Goal: Task Accomplishment & Management: Use online tool/utility

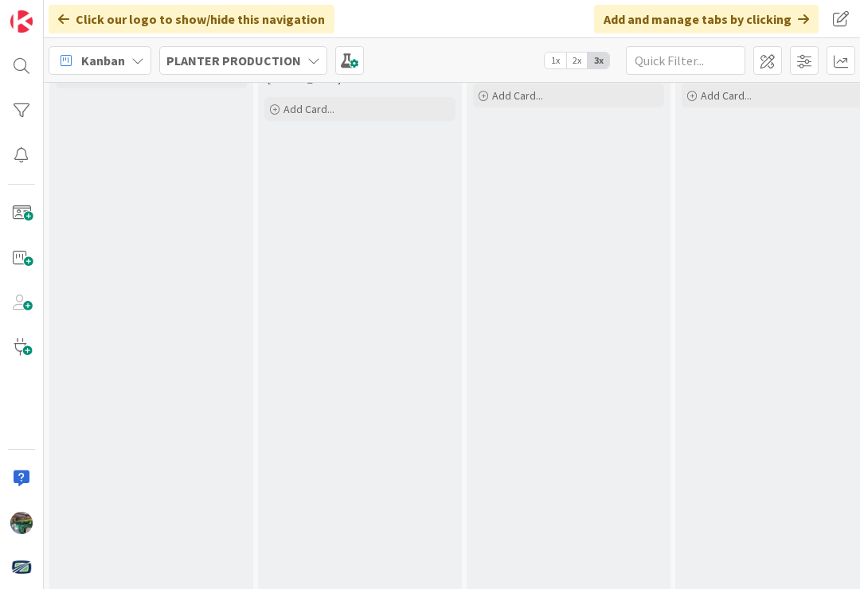
scroll to position [77, 0]
click at [118, 55] on span "Kanban" at bounding box center [103, 60] width 44 height 19
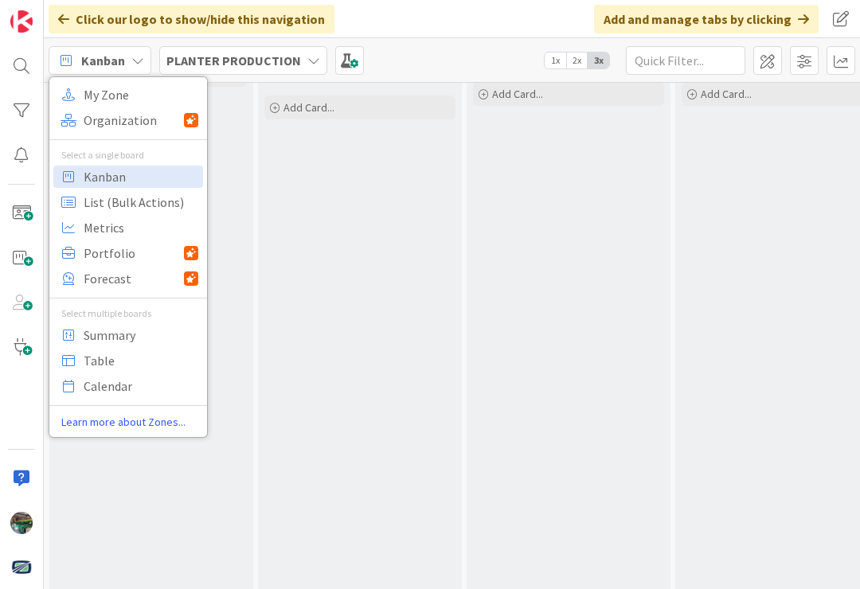
click at [515, 29] on div "Click our logo to show/hide this navigation Add and manage tabs by clicking" at bounding box center [452, 19] width 817 height 38
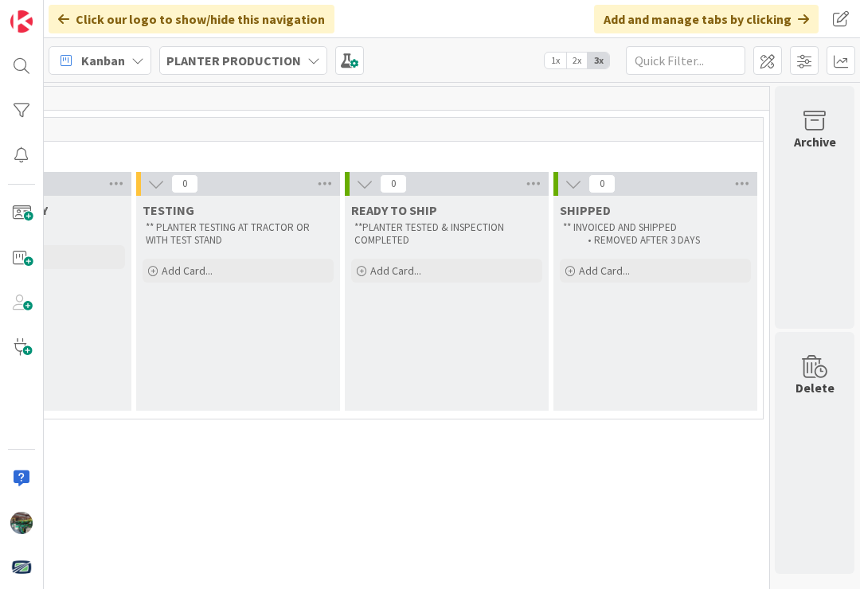
scroll to position [0, 1387]
click at [854, 331] on div "Archive Delete" at bounding box center [815, 330] width 80 height 488
click at [815, 129] on icon at bounding box center [815, 121] width 61 height 22
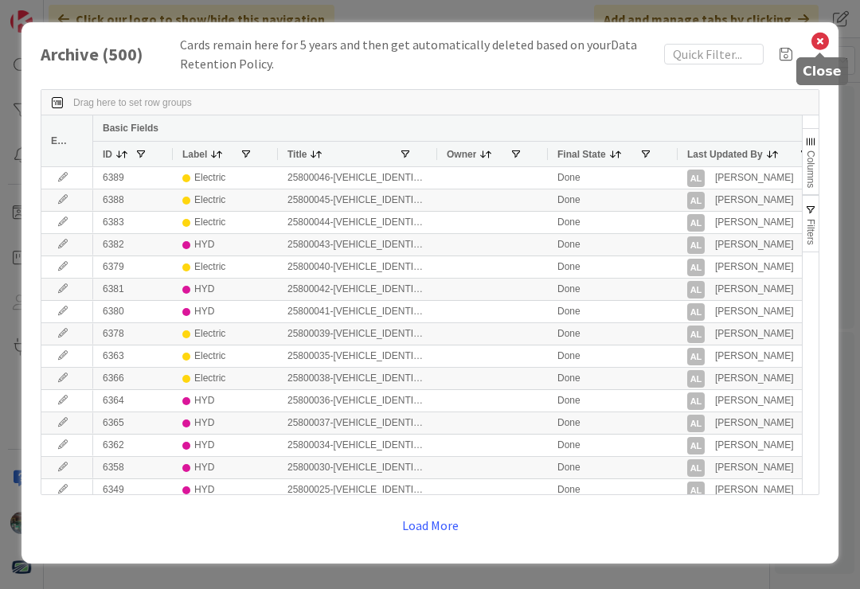
click at [819, 38] on icon at bounding box center [820, 41] width 21 height 22
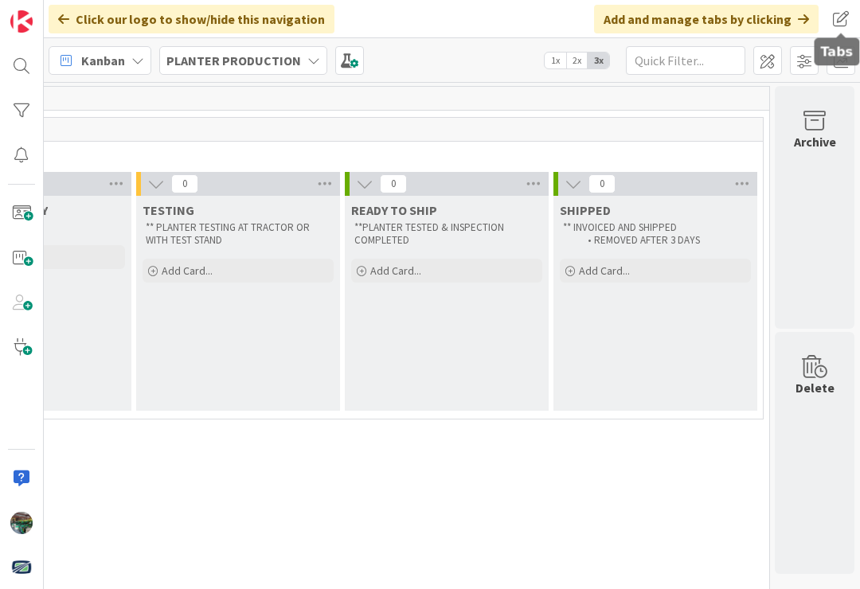
click at [839, 20] on span at bounding box center [841, 19] width 29 height 29
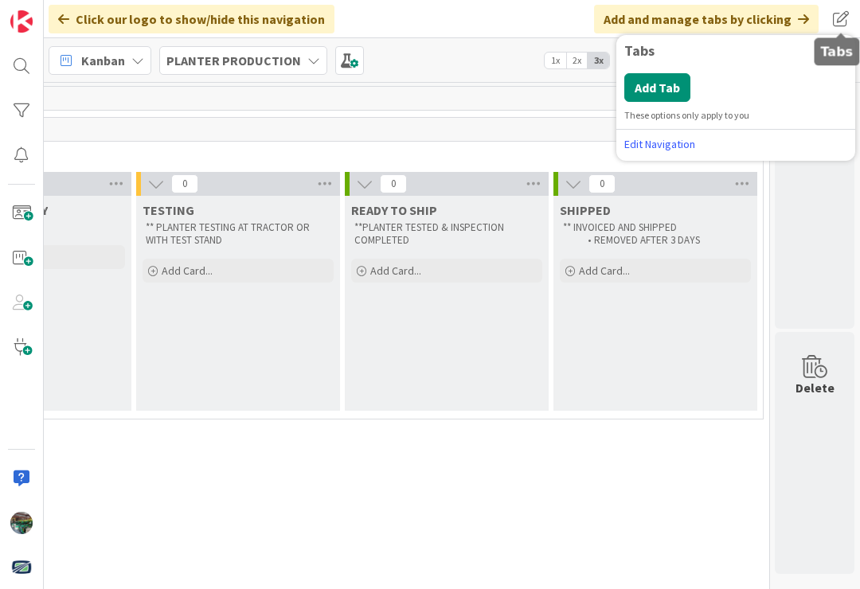
click at [522, 13] on div "Click our logo to show/hide this navigation Add and manage tabs by clicking Tab…" at bounding box center [452, 19] width 817 height 38
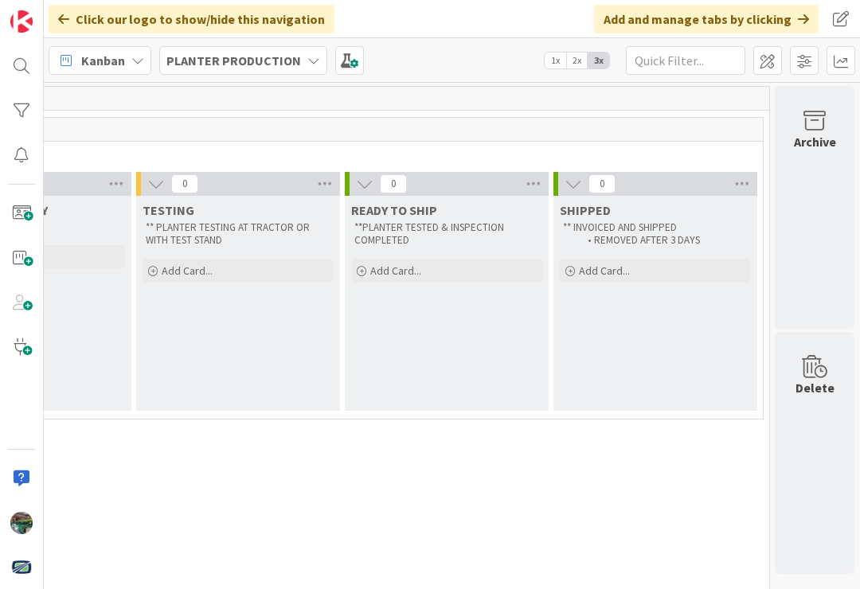
click at [272, 56] on b "PLANTER PRODUCTION" at bounding box center [233, 61] width 135 height 16
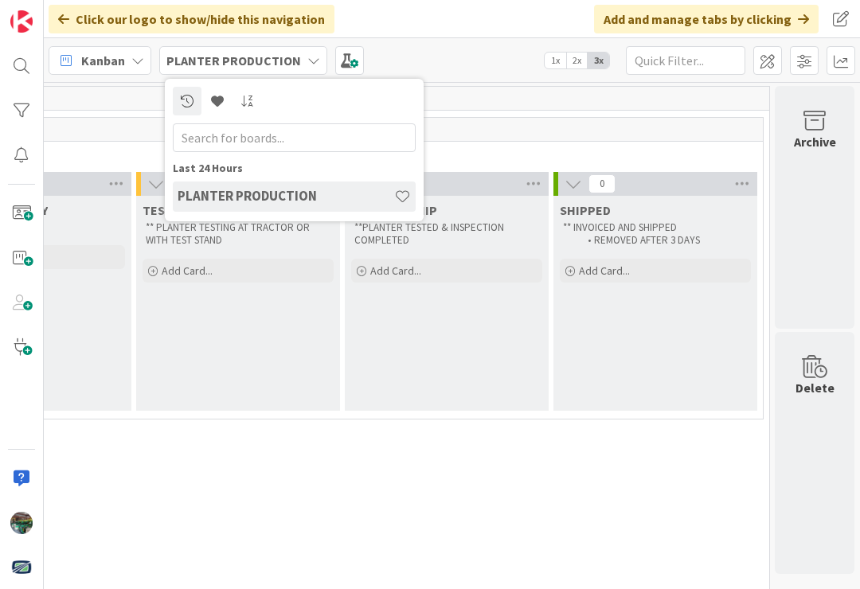
click at [471, 14] on div "Click our logo to show/hide this navigation Add and manage tabs by clicking Tab…" at bounding box center [452, 19] width 817 height 38
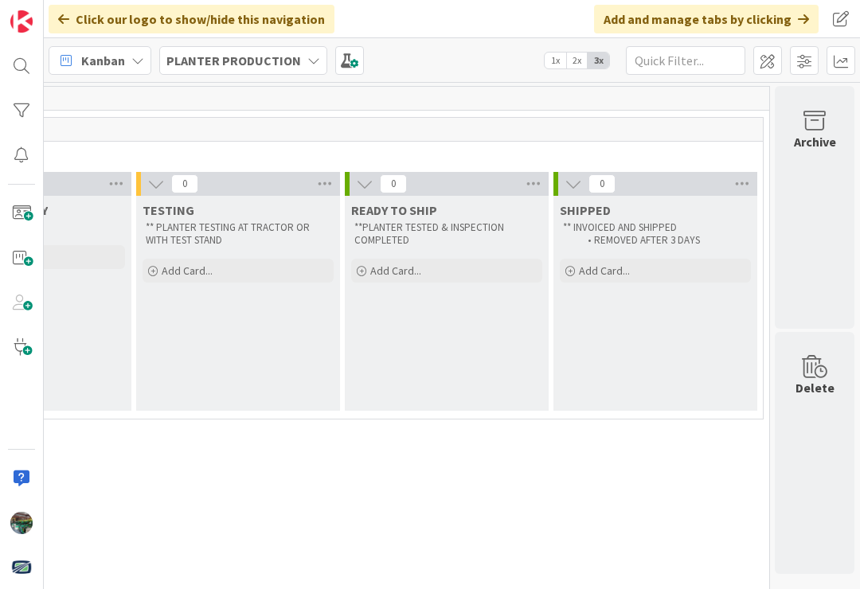
click at [280, 290] on div "TESTING ** PLANTER TESTING AT TRACTOR OR WITH TEST STAND Add Card..." at bounding box center [238, 303] width 204 height 215
click at [242, 281] on div "Add Card..." at bounding box center [238, 271] width 191 height 24
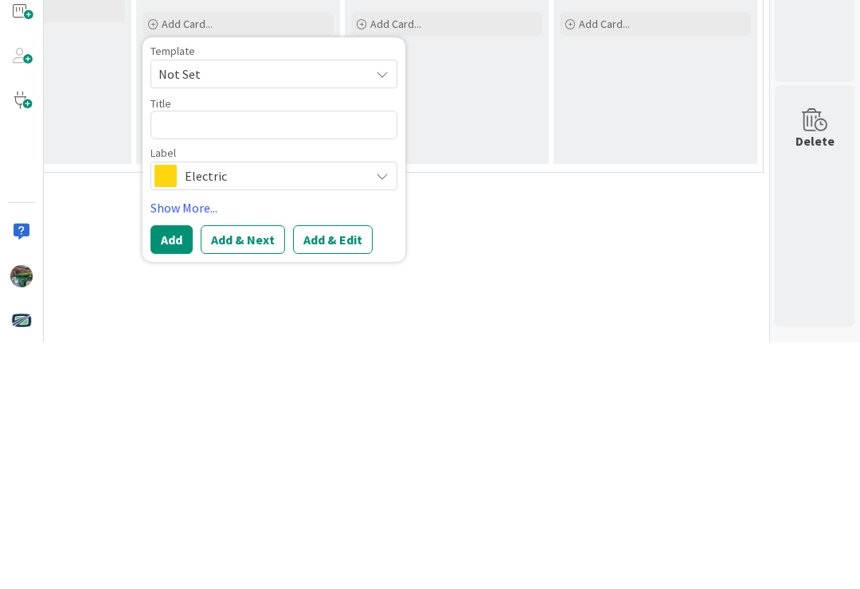
click at [754, 428] on div "0 HOSPITAL ** MISSING PARTS or Programming Issues Add Card..." at bounding box center [133, 551] width 1265 height 247
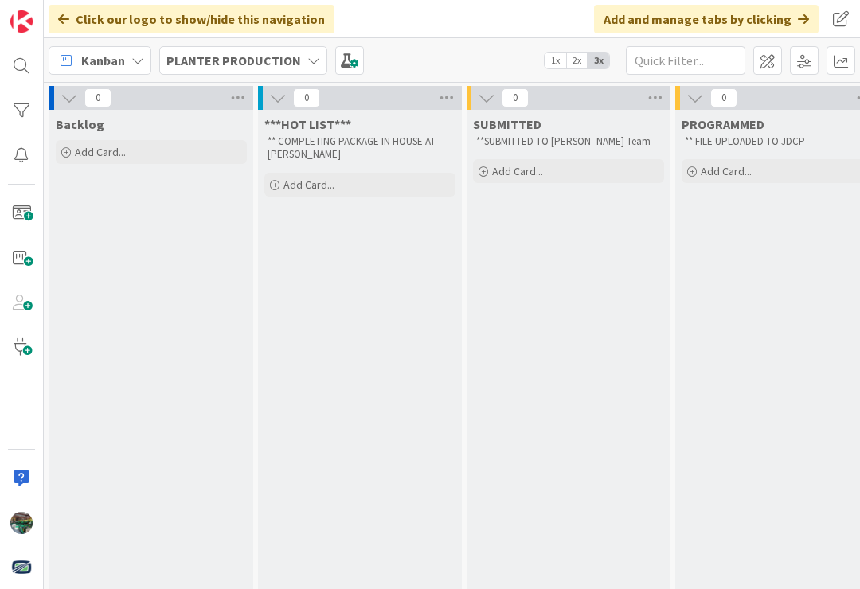
scroll to position [0, 0]
